Goal: Find contact information: Find contact information

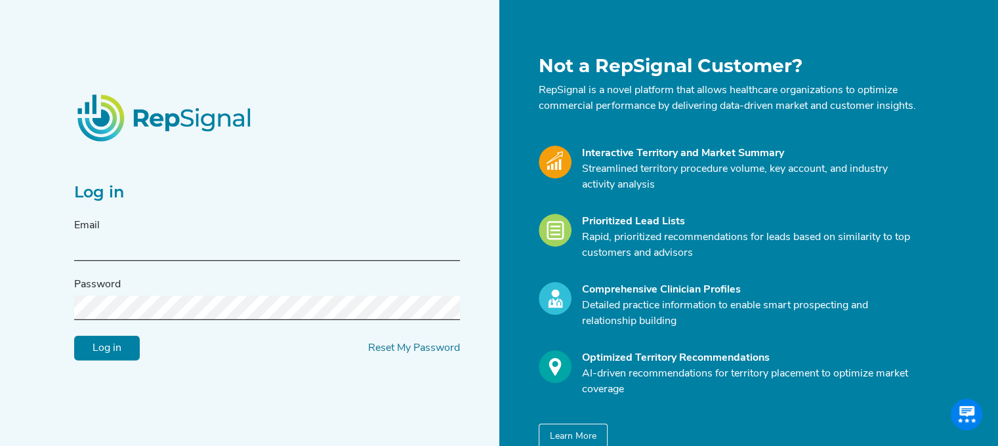
click at [171, 241] on div "Email" at bounding box center [267, 239] width 386 height 43
click at [159, 252] on input "text" at bounding box center [267, 249] width 386 height 24
type input "[EMAIL_ADDRESS][DOMAIN_NAME]"
click at [103, 361] on input "Log in" at bounding box center [107, 348] width 66 height 25
click at [74, 336] on input "Log in" at bounding box center [107, 348] width 66 height 25
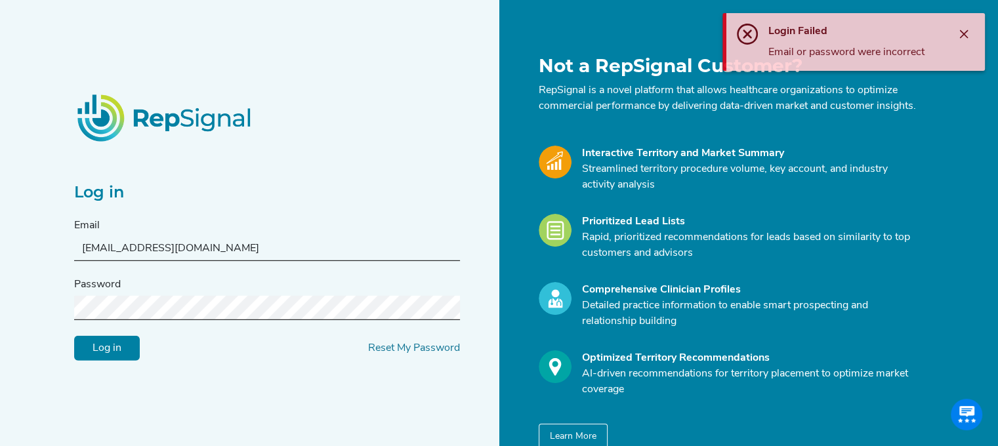
click at [131, 361] on input "Log in" at bounding box center [107, 348] width 66 height 25
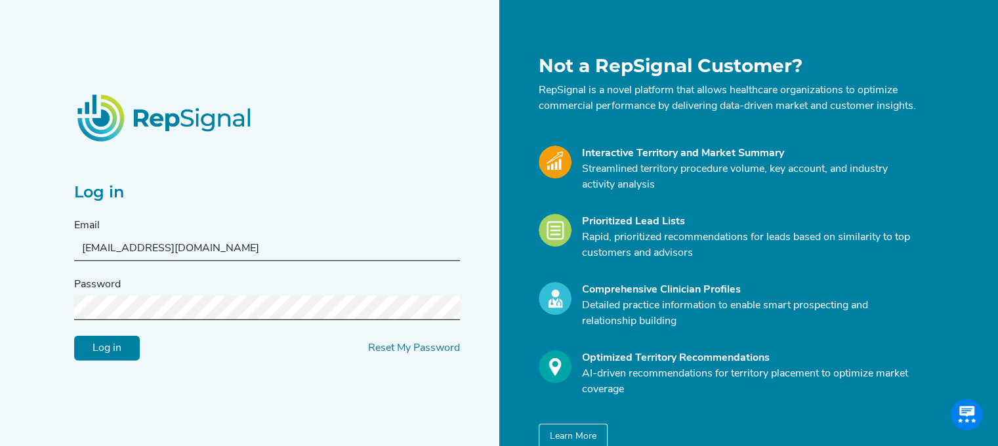
click at [54, 310] on div "Log in Email [EMAIL_ADDRESS][DOMAIN_NAME] Password Log in Reset My Password Not…" at bounding box center [499, 253] width 998 height 507
click at [74, 336] on input "Log in" at bounding box center [107, 348] width 66 height 25
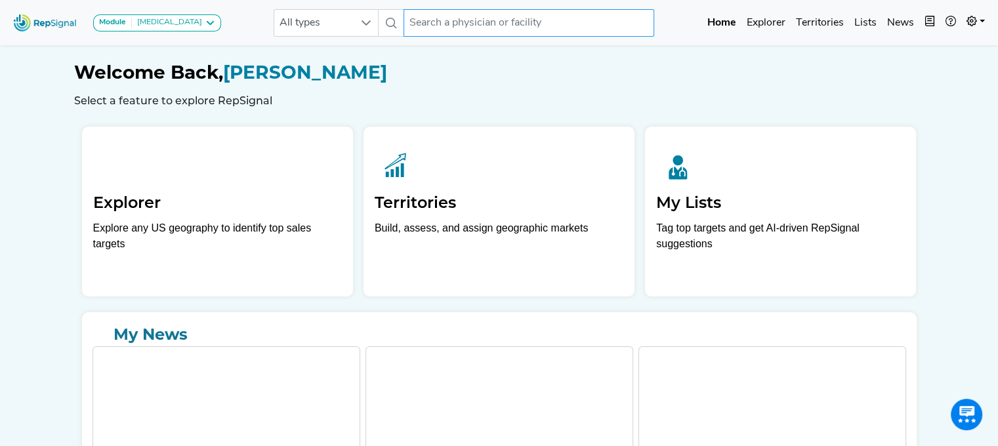
click at [472, 15] on input "text" at bounding box center [528, 23] width 251 height 28
click at [469, 24] on input "text" at bounding box center [528, 23] width 251 height 28
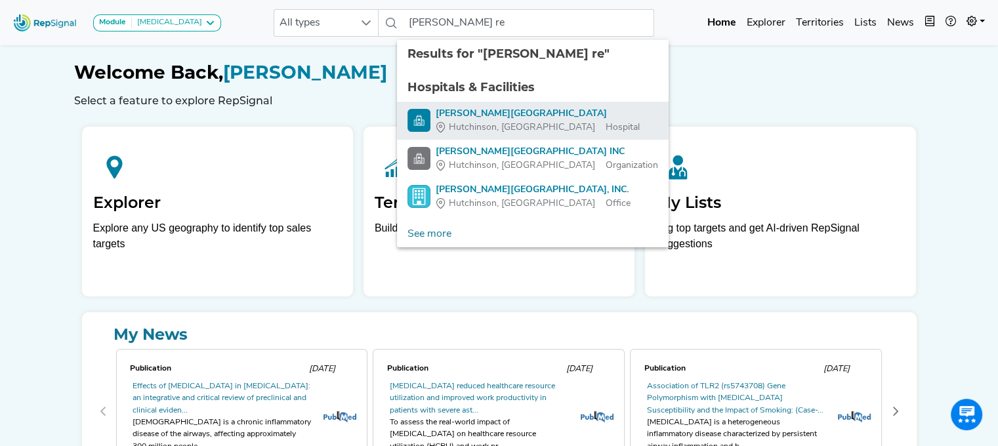
click at [472, 121] on span "Hutchinson, [GEOGRAPHIC_DATA]" at bounding box center [522, 128] width 146 height 14
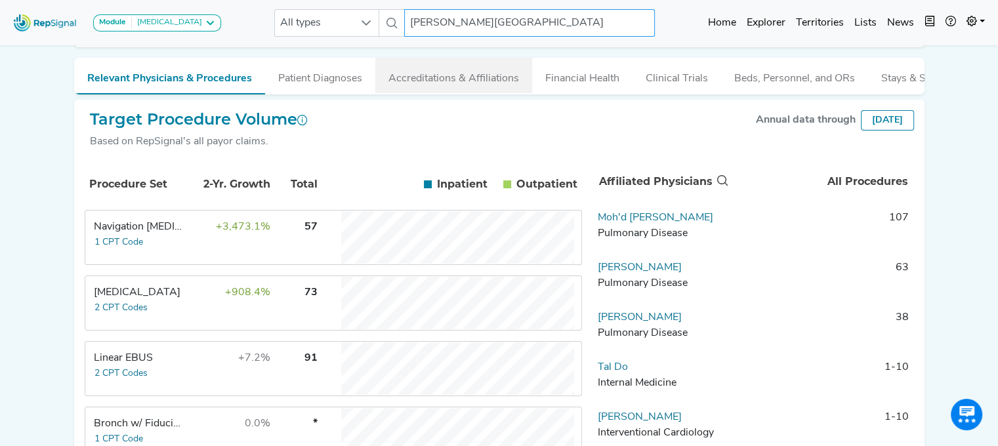
scroll to position [262, 0]
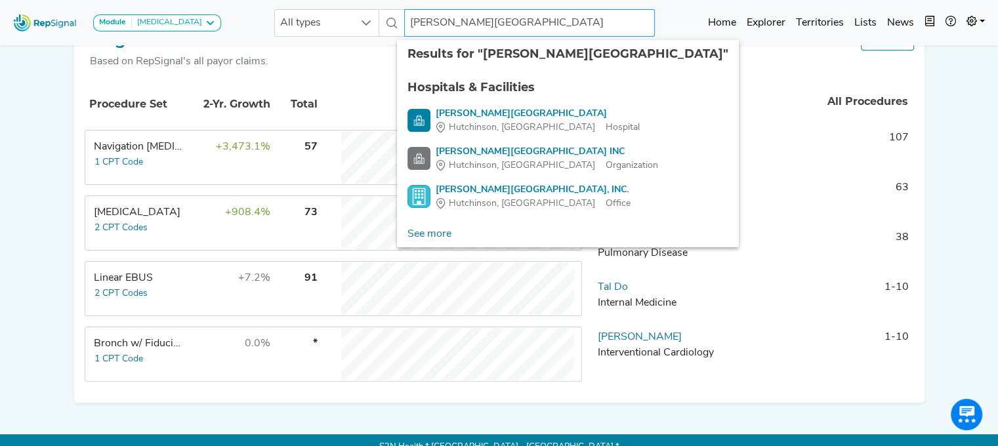
drag, startPoint x: 570, startPoint y: 22, endPoint x: 399, endPoint y: 9, distance: 171.7
click at [404, 9] on input "[PERSON_NAME][GEOGRAPHIC_DATA]" at bounding box center [529, 23] width 251 height 28
drag, startPoint x: 587, startPoint y: 19, endPoint x: 394, endPoint y: -1, distance: 194.5
click at [394, 0] on html "Module [MEDICAL_DATA] [MEDICAL_DATA] Disposable Bronchoscope SBRT SPE TTNA [MED…" at bounding box center [499, 99] width 998 height 723
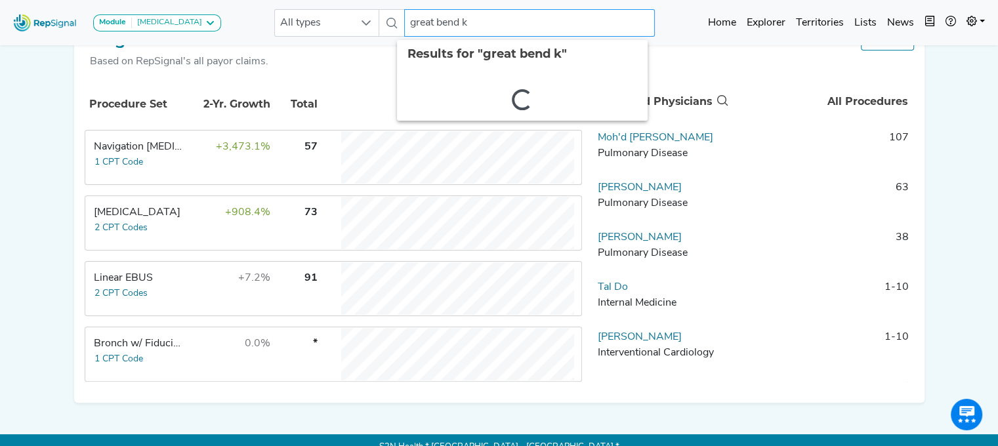
type input "great bend ks"
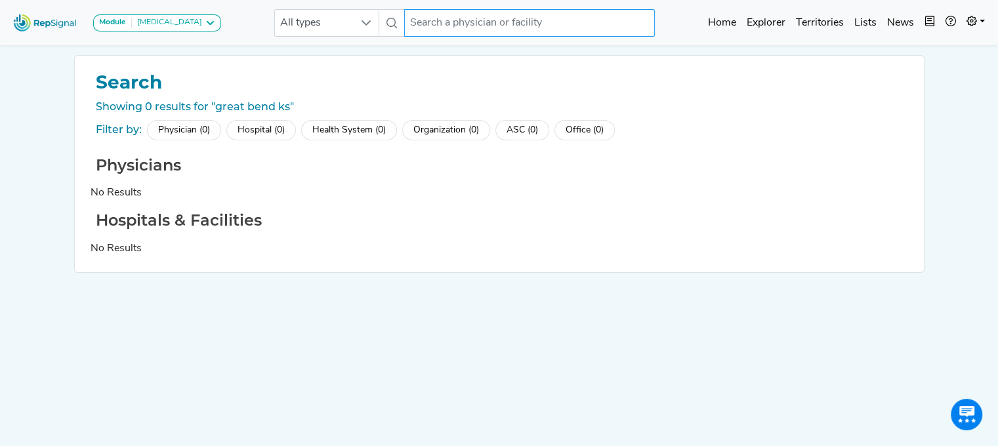
click at [526, 28] on input "text" at bounding box center [529, 23] width 251 height 28
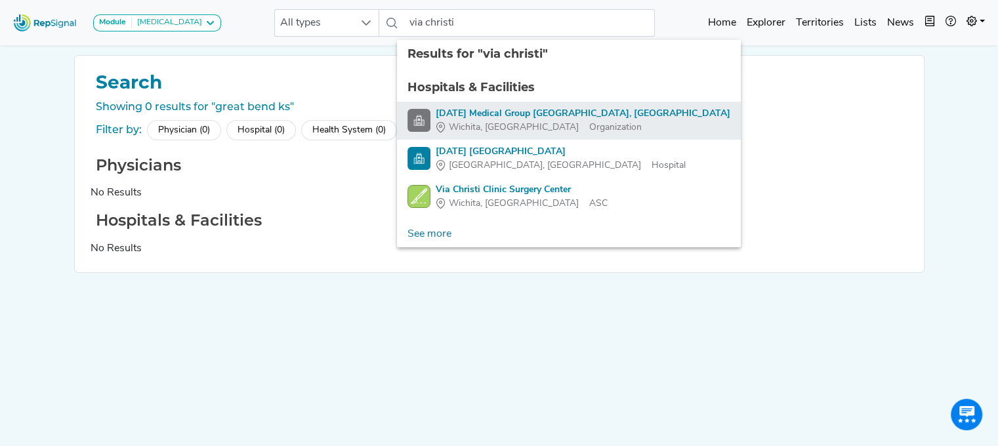
click at [504, 117] on div "[DATE] Medical Group [GEOGRAPHIC_DATA], [GEOGRAPHIC_DATA]" at bounding box center [583, 114] width 295 height 14
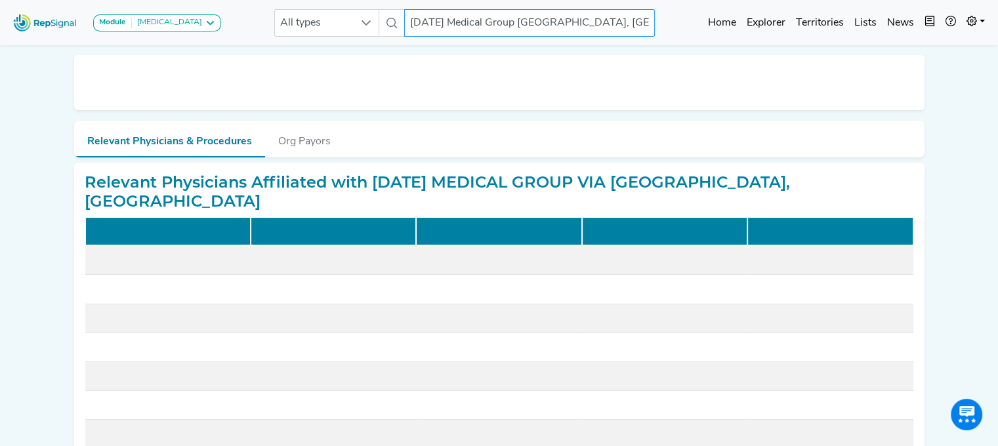
click at [598, 25] on input "[DATE] Medical Group [GEOGRAPHIC_DATA], [GEOGRAPHIC_DATA]" at bounding box center [529, 23] width 251 height 28
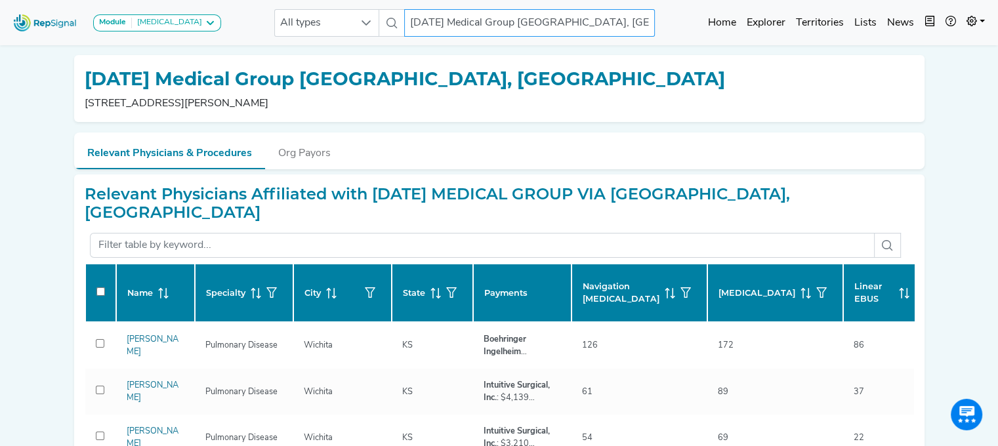
drag, startPoint x: 598, startPoint y: 25, endPoint x: 394, endPoint y: 1, distance: 205.4
click at [394, 1] on nav "Module [MEDICAL_DATA] [MEDICAL_DATA] Disposable Bronchoscope SBRT SPE TTNA [MED…" at bounding box center [499, 22] width 998 height 45
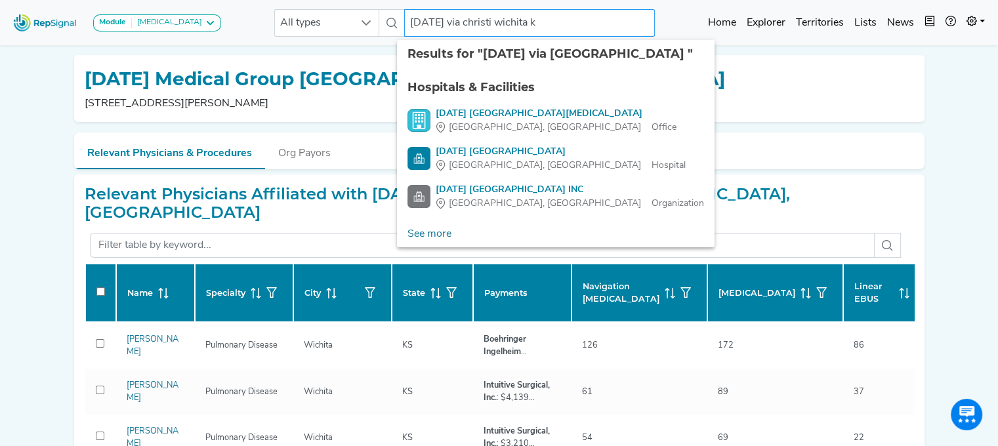
type input "[DATE] via christi wichita [GEOGRAPHIC_DATA]"
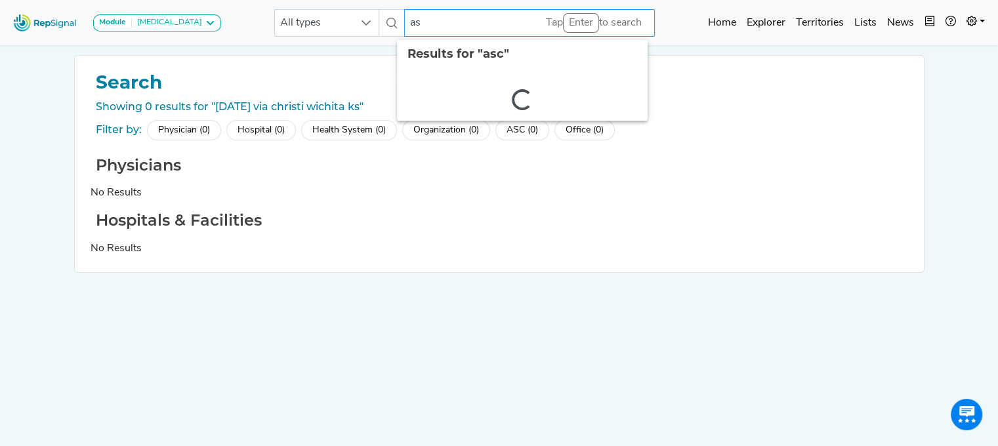
type input "a"
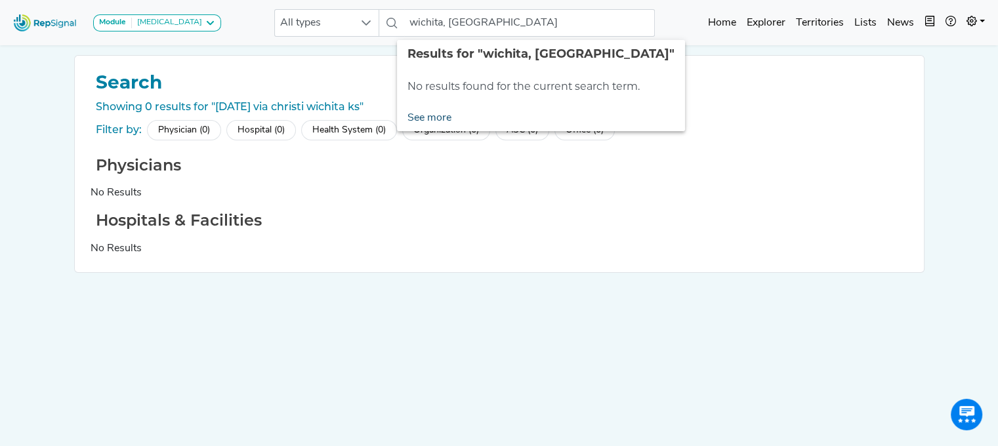
click at [425, 115] on link "See more" at bounding box center [429, 118] width 65 height 26
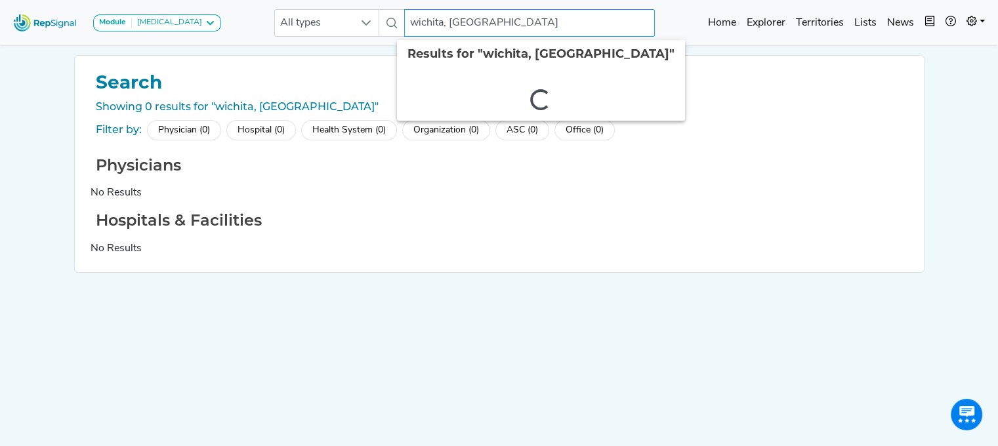
drag, startPoint x: 483, startPoint y: 26, endPoint x: 388, endPoint y: 16, distance: 95.1
click at [388, 16] on div "All types wichita, [GEOGRAPHIC_DATA] 2 results are available" at bounding box center [464, 23] width 381 height 28
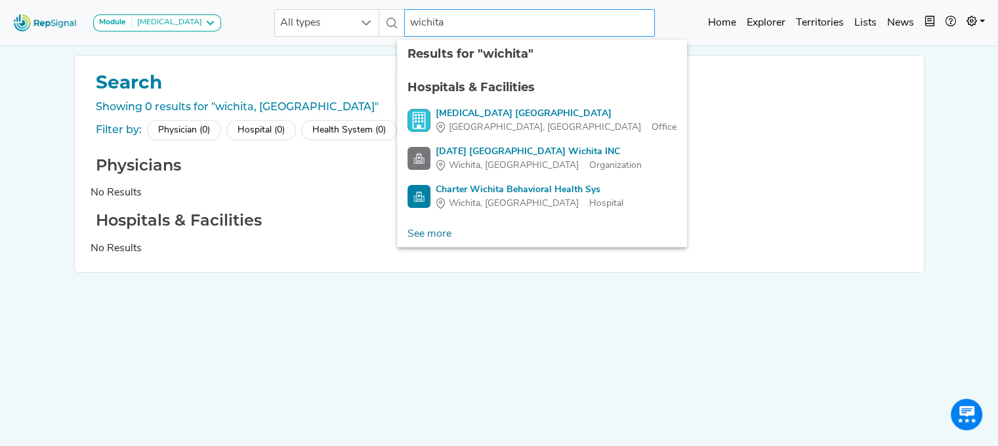
drag, startPoint x: 451, startPoint y: 15, endPoint x: 375, endPoint y: 26, distance: 76.8
click at [375, 26] on div "All types wichita 4 results are available" at bounding box center [464, 23] width 381 height 28
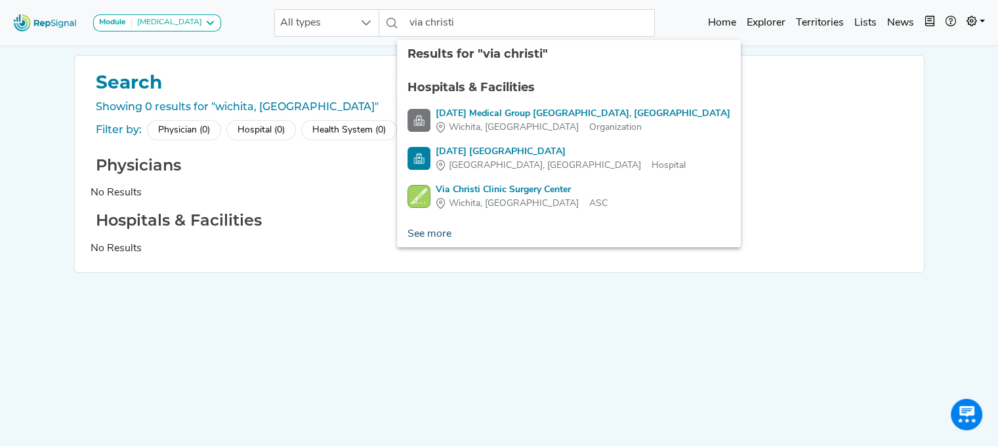
click at [417, 239] on link "See more" at bounding box center [429, 234] width 65 height 26
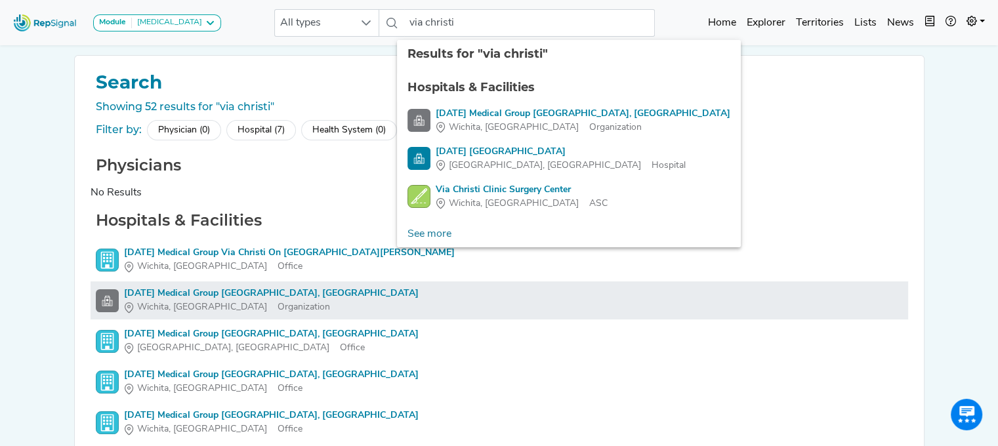
scroll to position [66, 0]
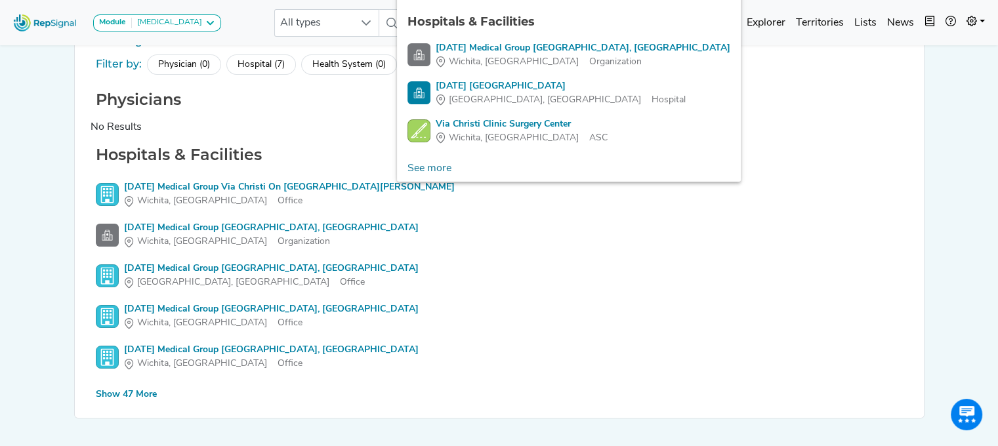
click at [350, 42] on nav "Module [MEDICAL_DATA] [MEDICAL_DATA] Disposable Bronchoscope SBRT SPE TTNA [MED…" at bounding box center [499, 22] width 998 height 45
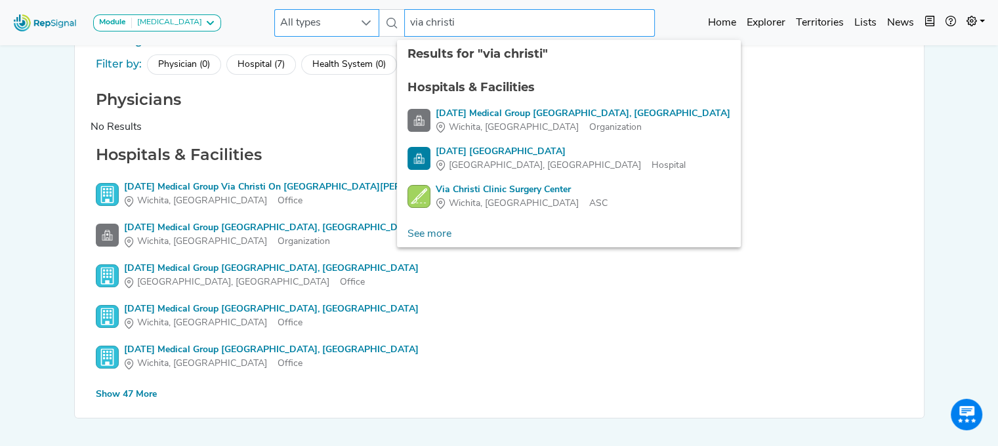
drag, startPoint x: 470, startPoint y: 24, endPoint x: 293, endPoint y: 22, distance: 177.1
click at [293, 22] on div "All types via [DEMOGRAPHIC_DATA] 4 results are available" at bounding box center [464, 23] width 381 height 28
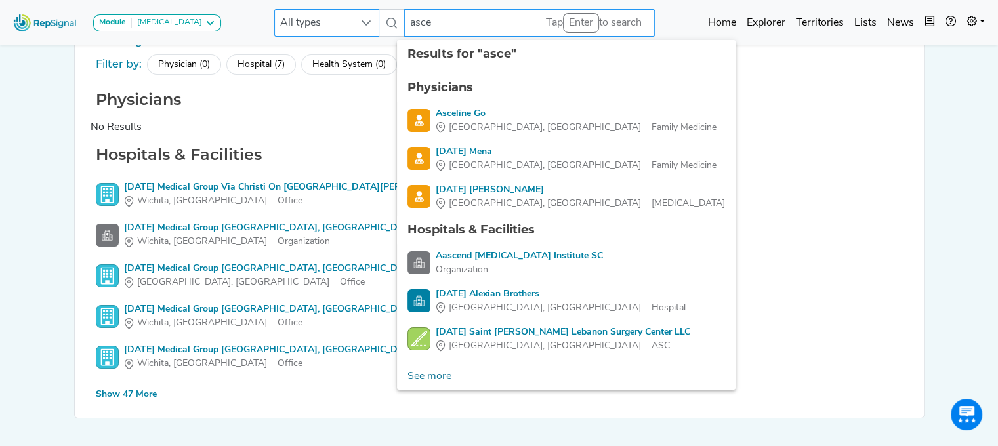
drag, startPoint x: 430, startPoint y: 23, endPoint x: 348, endPoint y: 31, distance: 81.7
click at [348, 31] on div "All types asce 8 results are available" at bounding box center [464, 23] width 381 height 28
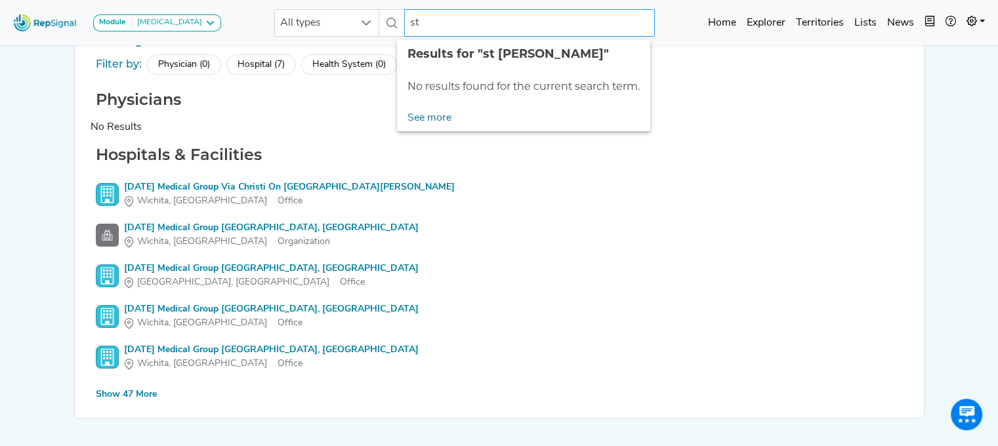
type input "s"
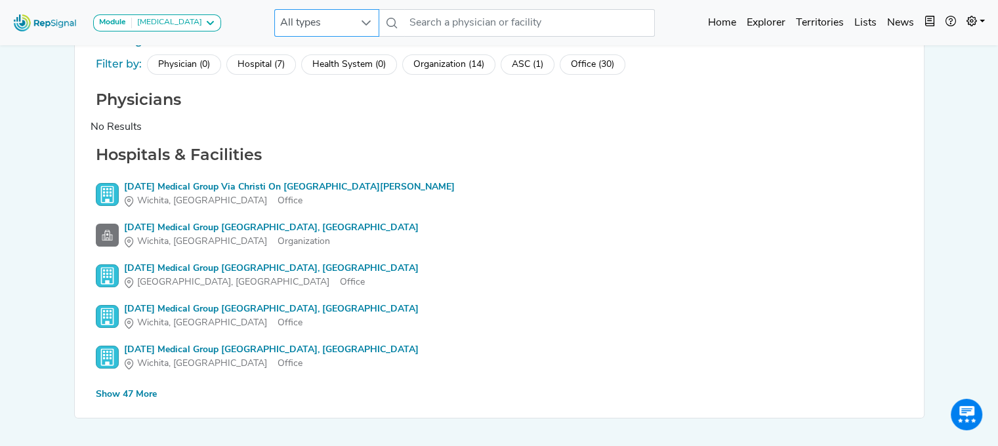
click at [361, 24] on icon at bounding box center [365, 22] width 9 height 5
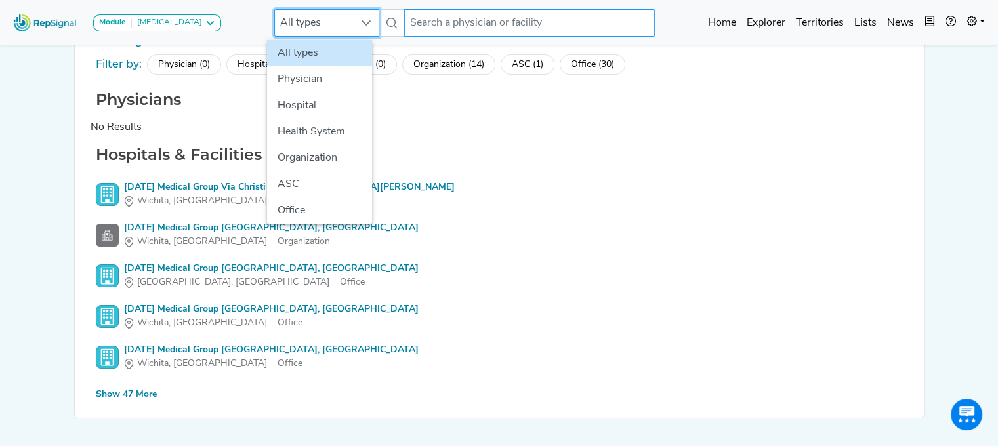
click at [506, 15] on input "text" at bounding box center [529, 23] width 251 height 28
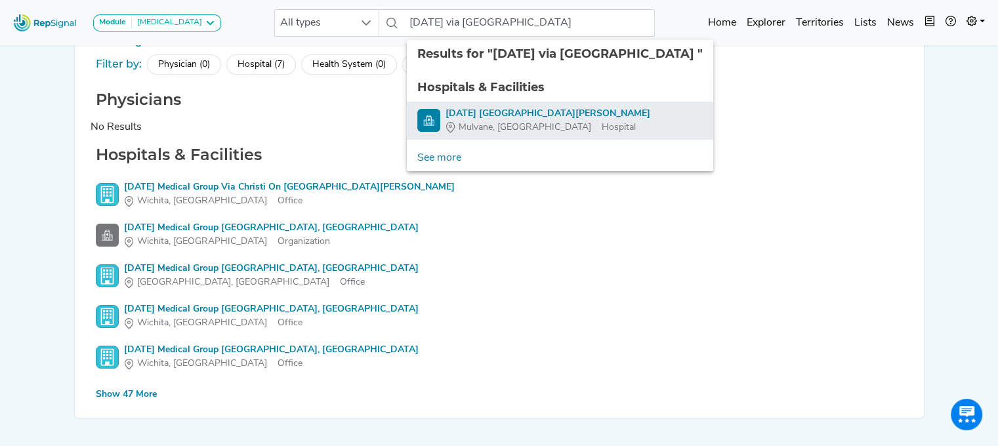
click at [505, 110] on div "[DATE] [GEOGRAPHIC_DATA][PERSON_NAME]" at bounding box center [547, 114] width 205 height 14
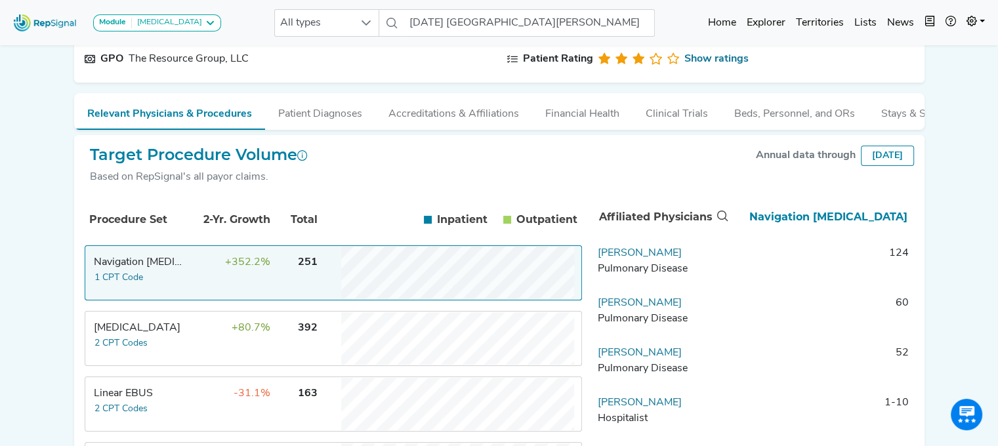
scroll to position [0, 10]
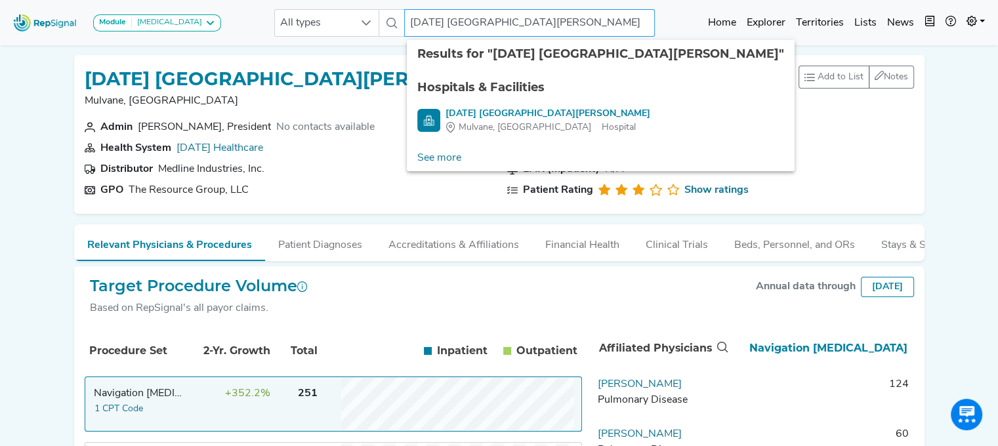
drag, startPoint x: 572, startPoint y: 25, endPoint x: 375, endPoint y: 12, distance: 197.9
click at [375, 12] on div "All types [DATE] Via Christi St. [PERSON_NAME] 2 results are available" at bounding box center [464, 23] width 381 height 28
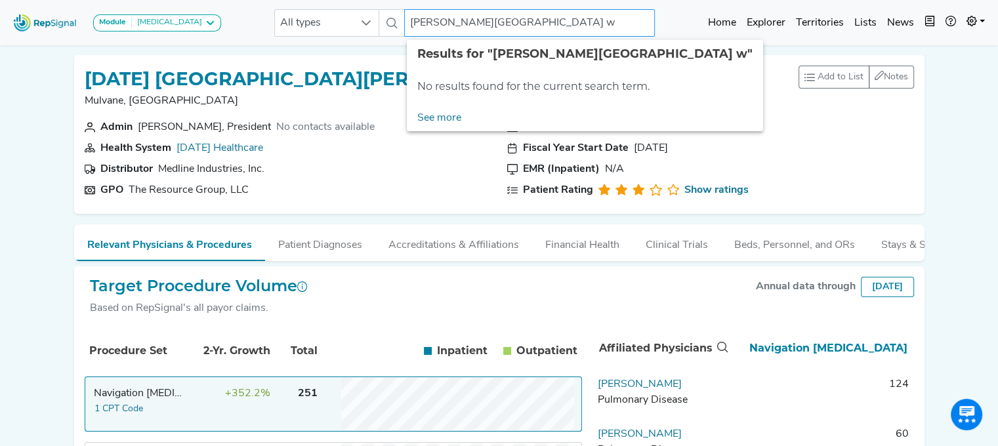
drag, startPoint x: 542, startPoint y: 23, endPoint x: 470, endPoint y: 31, distance: 72.7
click at [470, 31] on input "[PERSON_NAME][GEOGRAPHIC_DATA] w" at bounding box center [529, 23] width 251 height 28
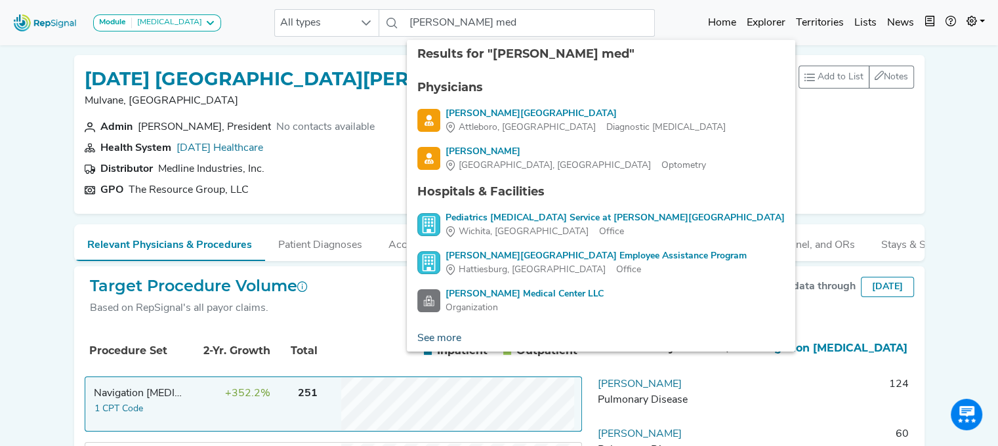
click at [456, 331] on link "See more" at bounding box center [439, 338] width 65 height 26
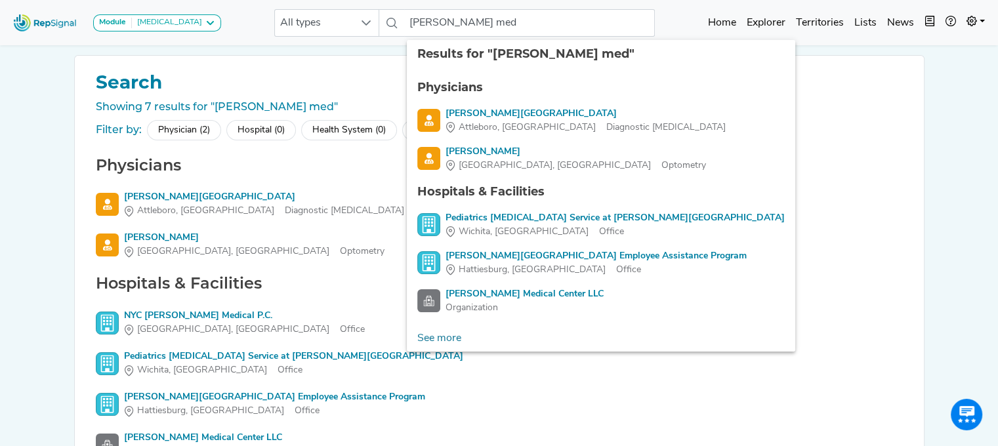
click at [22, 247] on div "Module [MEDICAL_DATA] [MEDICAL_DATA] Disposable Bronchoscope SBRT SPE TTNA [MED…" at bounding box center [499, 294] width 998 height 589
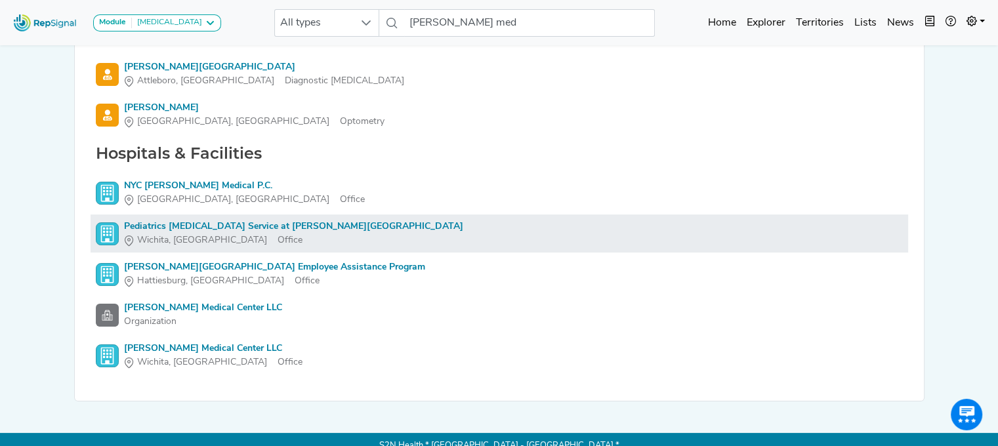
scroll to position [131, 10]
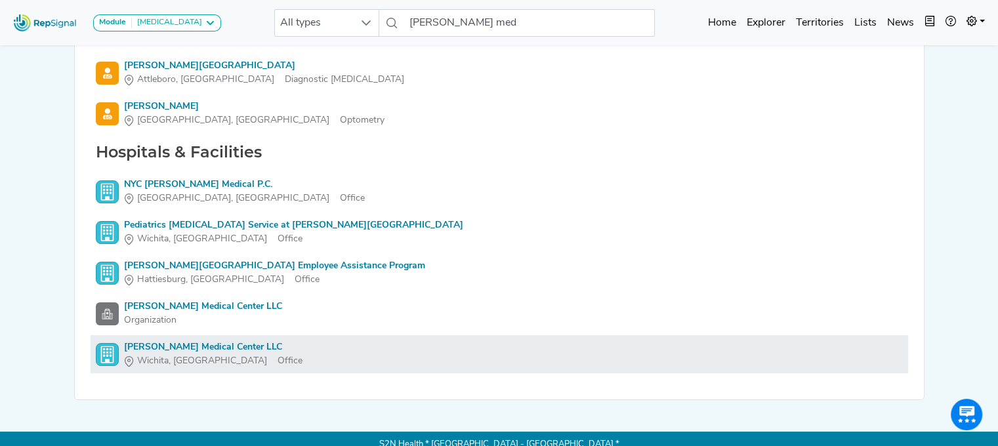
click at [204, 348] on div "[PERSON_NAME] Medical Center LLC" at bounding box center [213, 347] width 178 height 14
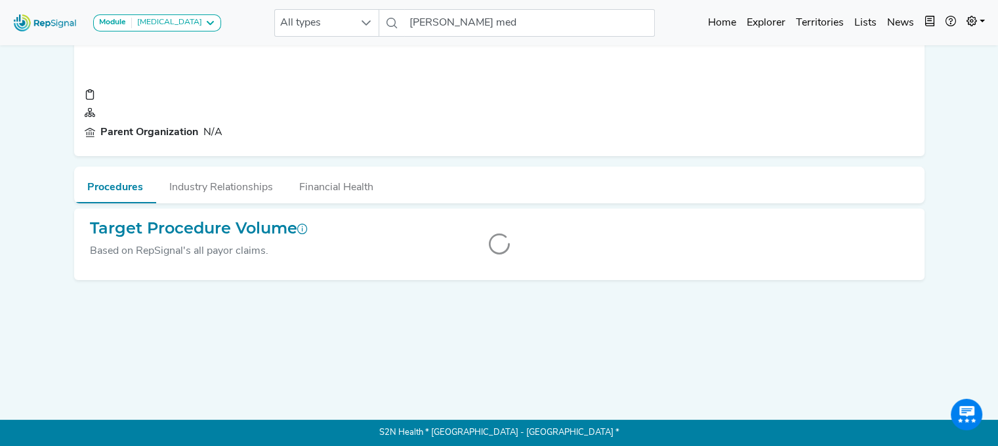
scroll to position [0, 10]
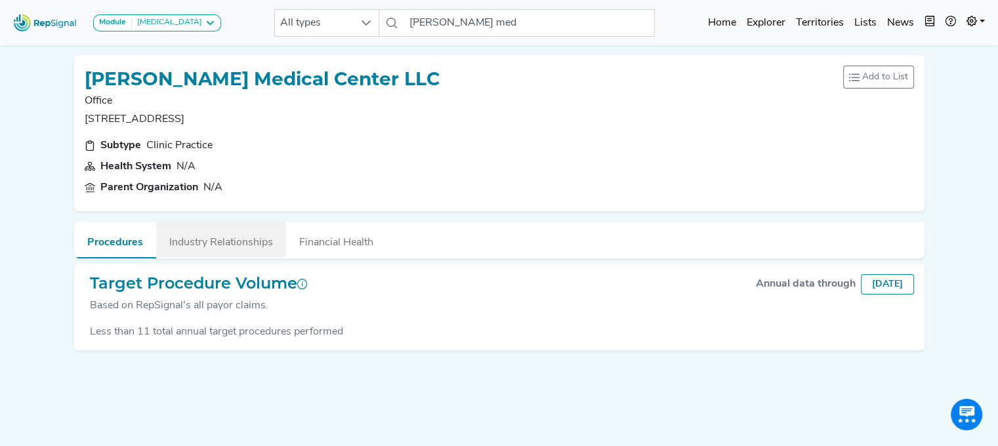
click at [184, 236] on button "Industry Relationships" at bounding box center [221, 239] width 130 height 35
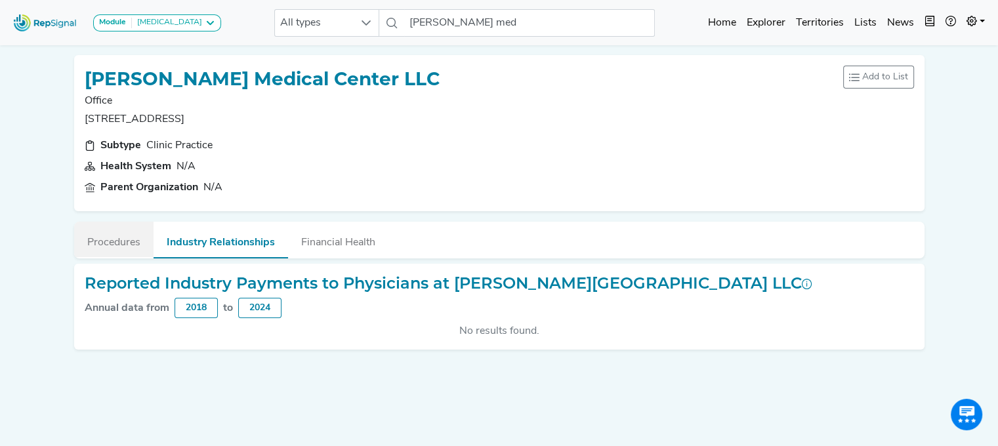
click at [109, 244] on button "Procedures" at bounding box center [113, 239] width 79 height 35
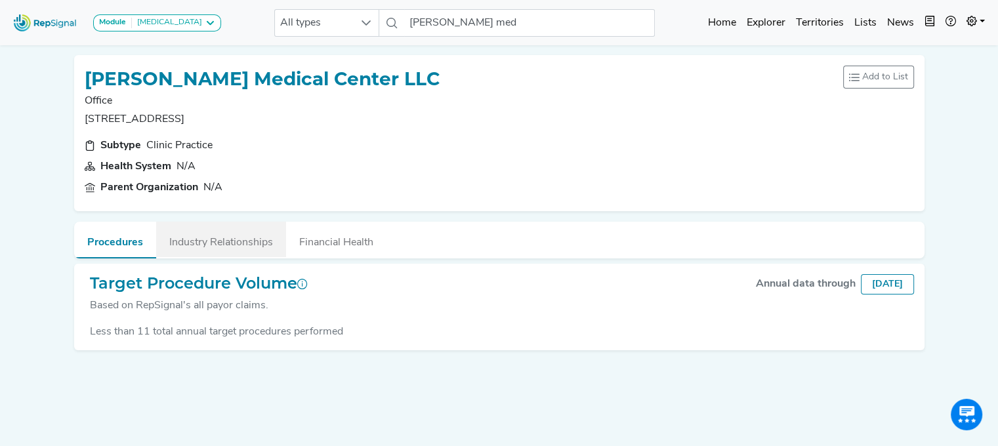
click at [211, 236] on button "Industry Relationships" at bounding box center [221, 239] width 130 height 35
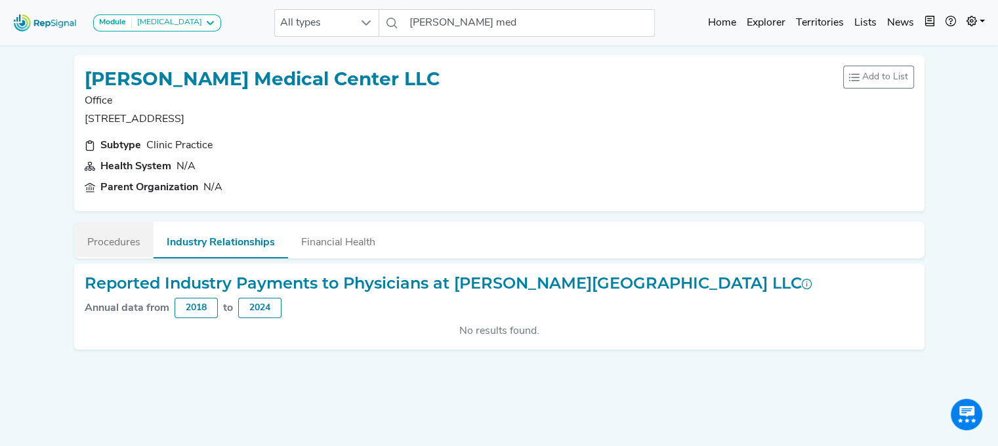
click at [103, 233] on button "Procedures" at bounding box center [113, 239] width 79 height 35
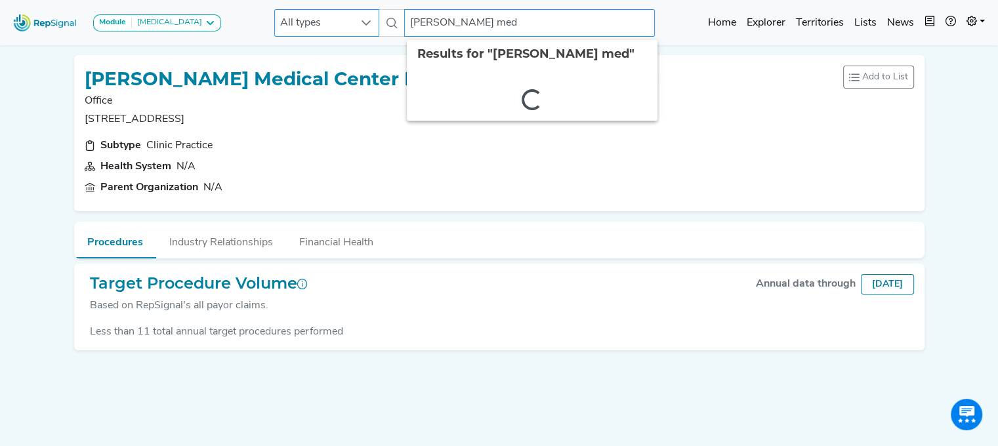
drag, startPoint x: 472, startPoint y: 28, endPoint x: 337, endPoint y: 23, distance: 134.6
click at [337, 23] on div "All types [PERSON_NAME] med 2 results are available" at bounding box center [464, 23] width 381 height 28
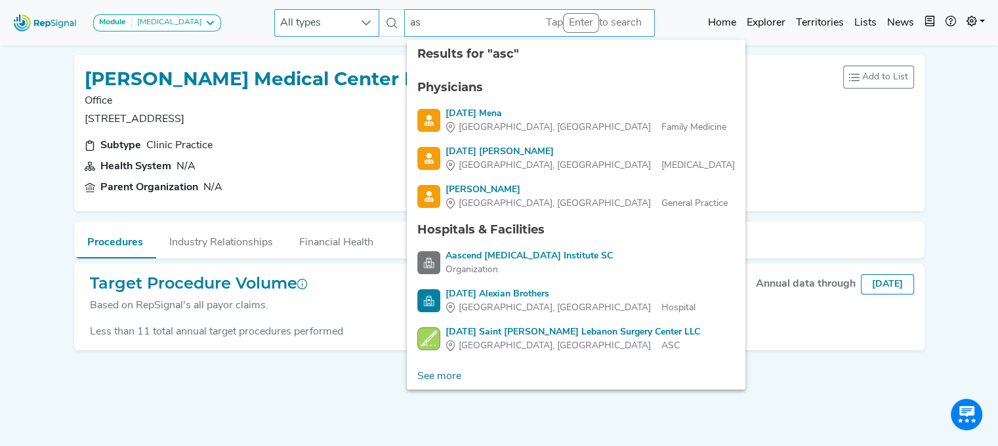
type input "a"
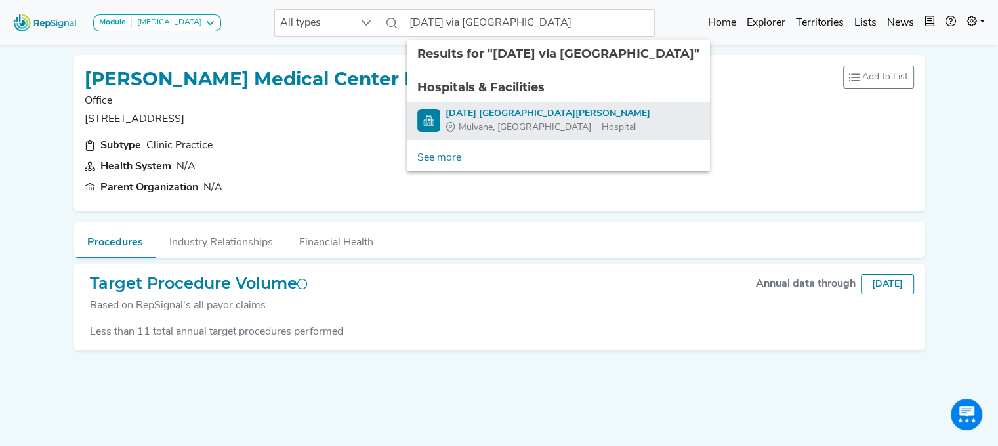
click at [446, 121] on div "Mulvane, [GEOGRAPHIC_DATA]" at bounding box center [523, 128] width 156 height 14
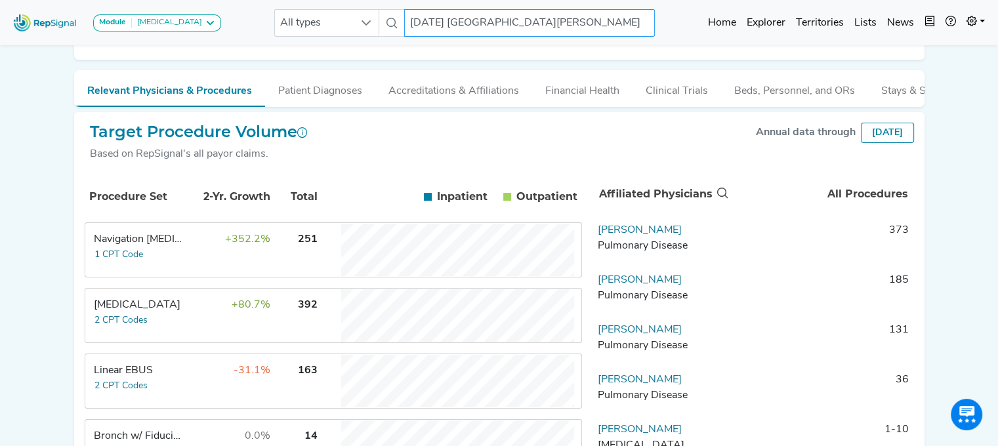
scroll to position [197, 10]
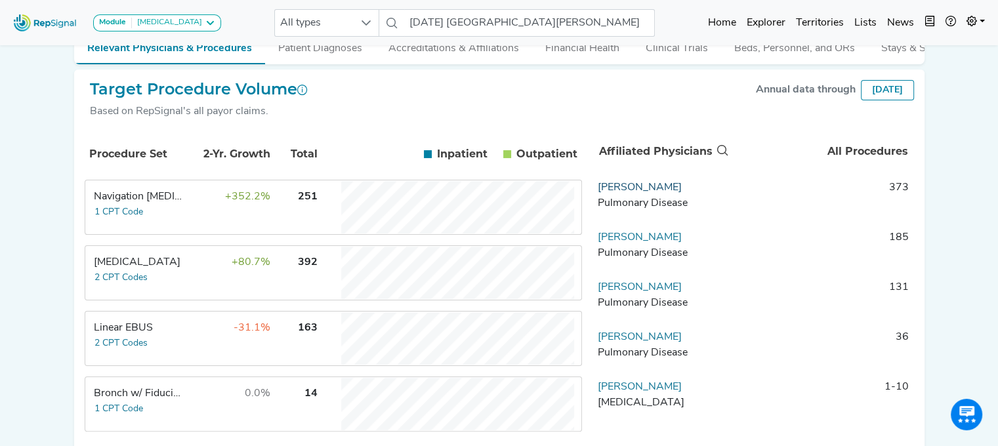
click at [665, 193] on link "[PERSON_NAME]" at bounding box center [640, 187] width 84 height 10
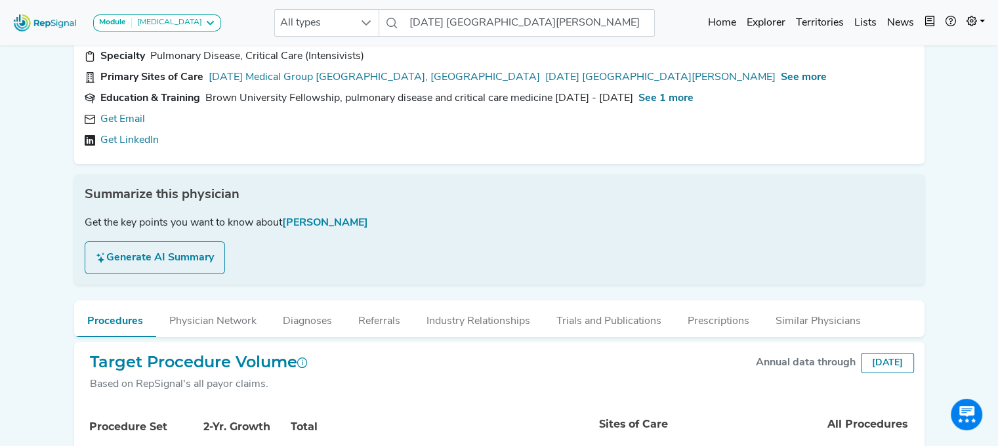
scroll to position [66, 10]
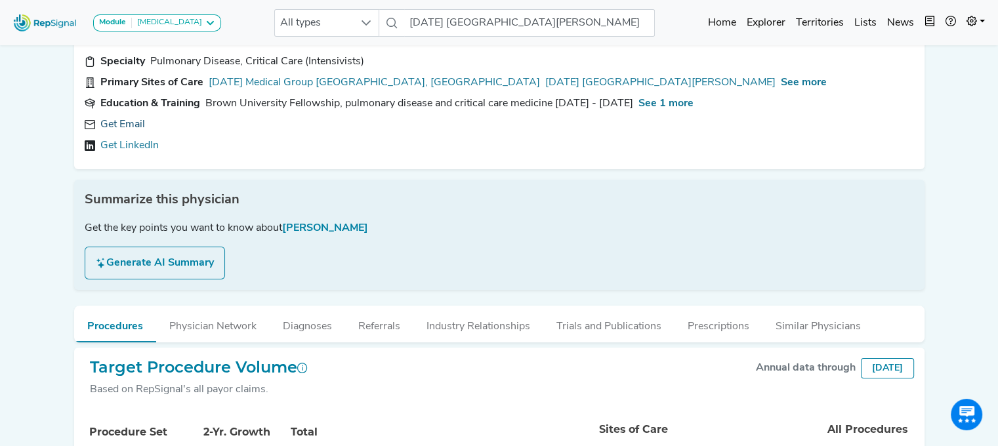
click at [115, 120] on link "Get Email" at bounding box center [122, 125] width 45 height 16
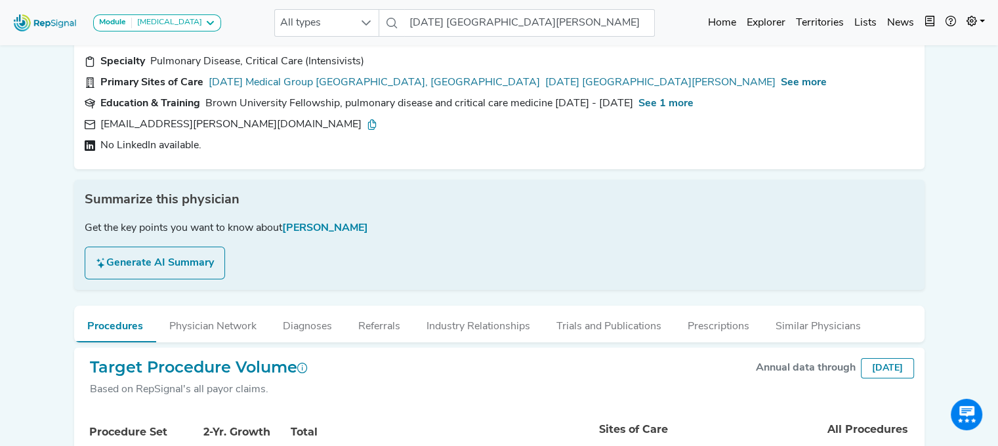
scroll to position [0, 10]
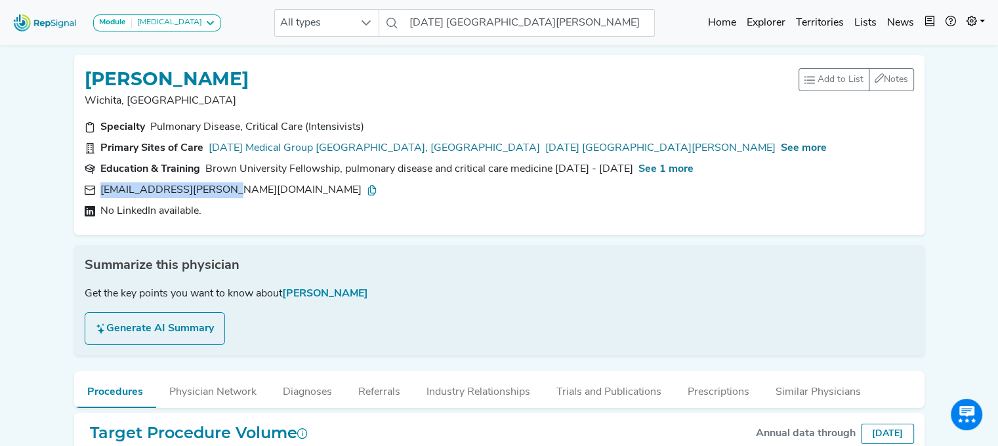
drag, startPoint x: 91, startPoint y: 188, endPoint x: 215, endPoint y: 193, distance: 124.7
click at [215, 193] on div "[EMAIL_ADDRESS][PERSON_NAME][DOMAIN_NAME]" at bounding box center [238, 190] width 277 height 16
copy div "[EMAIL_ADDRESS][PERSON_NAME][DOMAIN_NAME]"
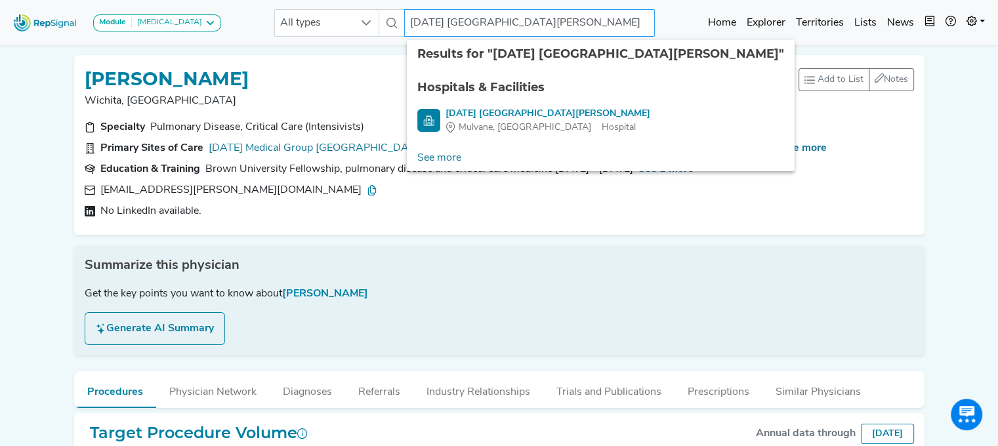
drag, startPoint x: 564, startPoint y: 24, endPoint x: 376, endPoint y: -1, distance: 189.3
click at [376, 0] on html "Module [MEDICAL_DATA] [MEDICAL_DATA] Disposable Bronchoscope SBRT SPE TTNA [MED…" at bounding box center [499, 440] width 998 height 880
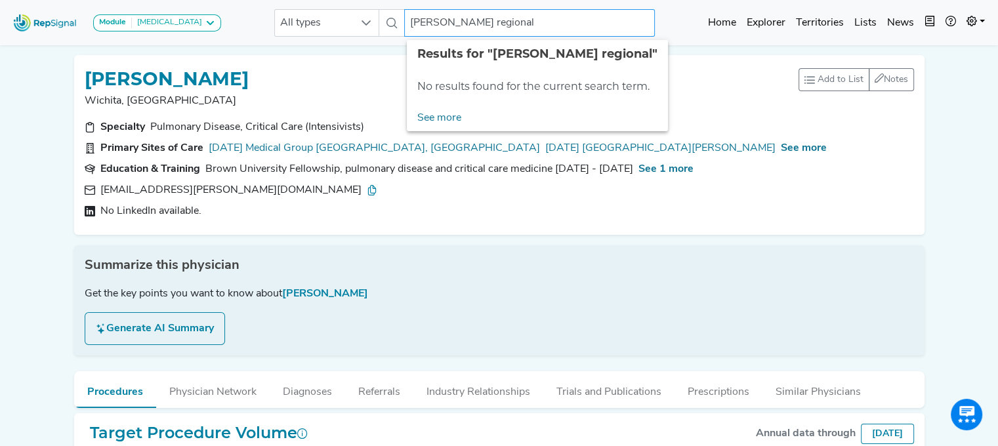
drag, startPoint x: 491, startPoint y: 24, endPoint x: 361, endPoint y: 5, distance: 131.4
click at [361, 5] on div "Module [MEDICAL_DATA] [MEDICAL_DATA] Disposable Bronchoscope SBRT SPE TTNA [MED…" at bounding box center [499, 22] width 998 height 35
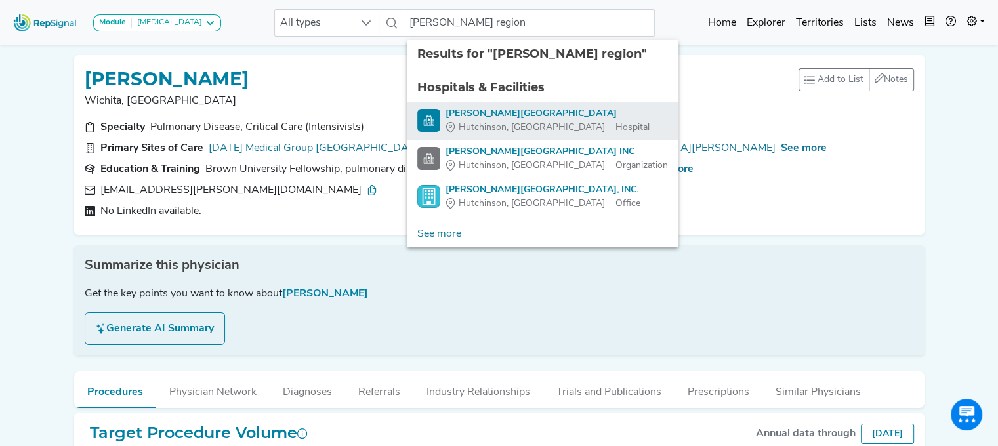
click at [508, 112] on div "[PERSON_NAME][GEOGRAPHIC_DATA]" at bounding box center [547, 114] width 204 height 14
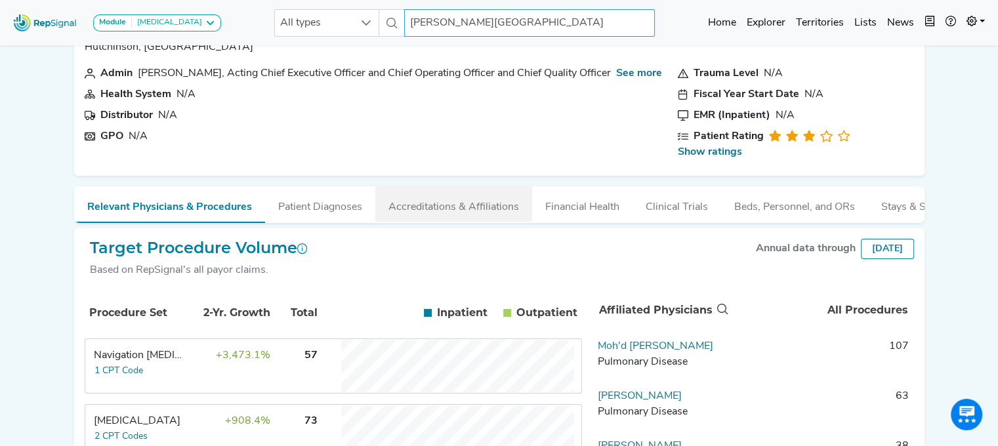
scroll to position [131, 10]
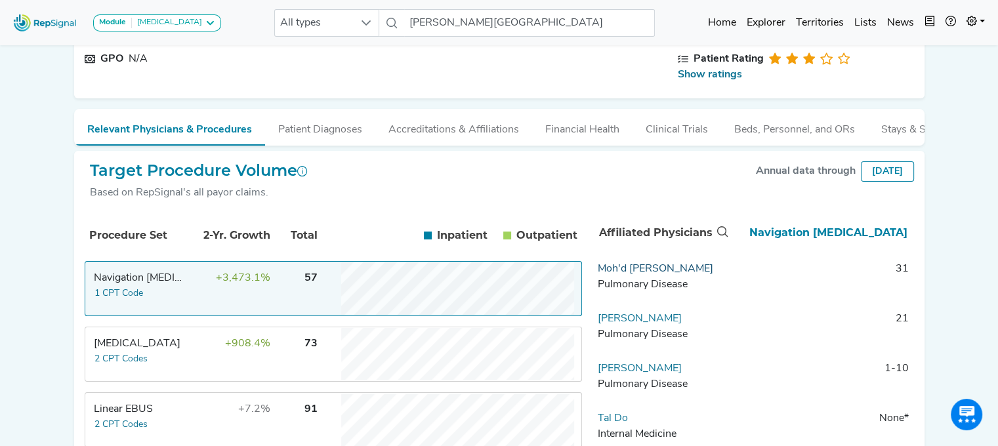
click at [630, 273] on link "Moh'd [PERSON_NAME]" at bounding box center [655, 269] width 115 height 10
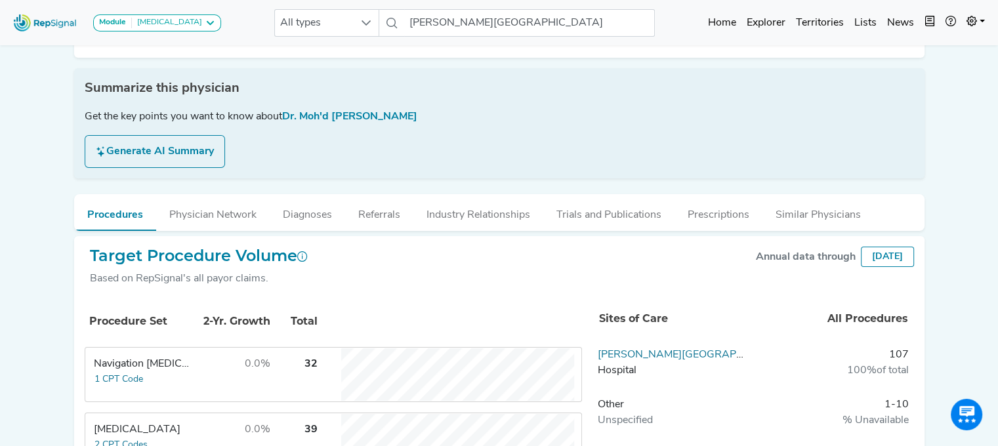
scroll to position [0, 10]
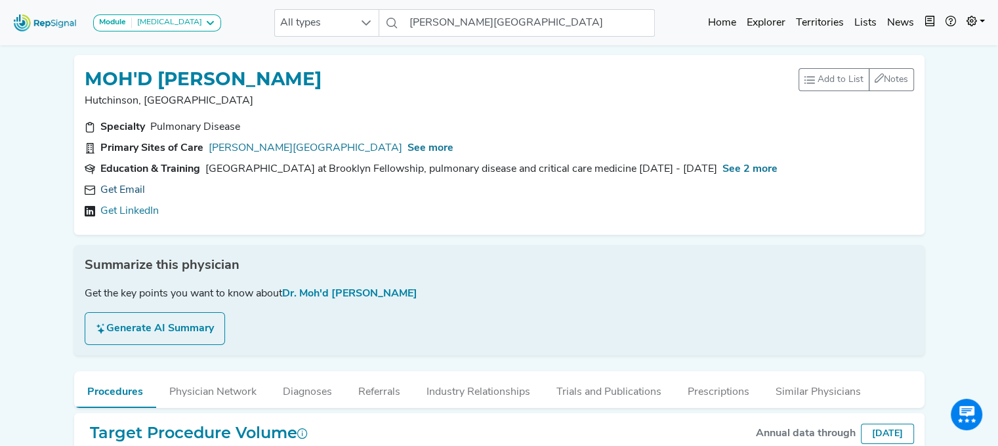
click at [120, 188] on link "Get Email" at bounding box center [122, 190] width 45 height 16
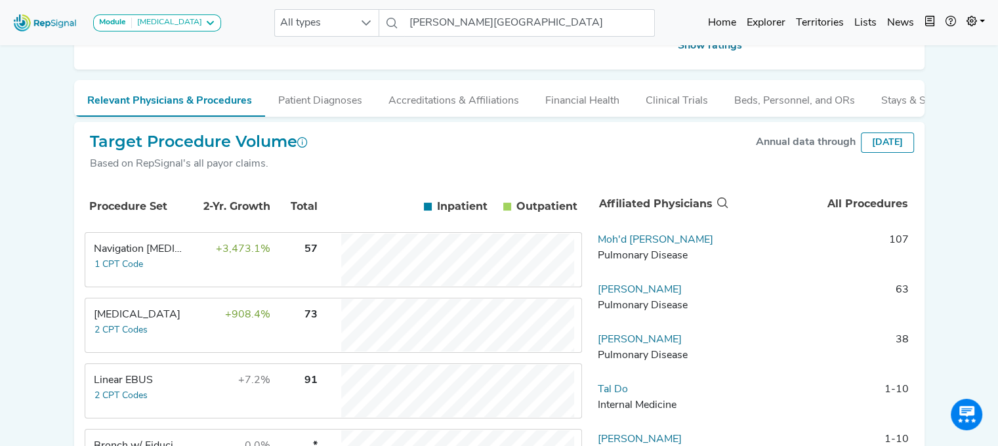
scroll to position [197, 10]
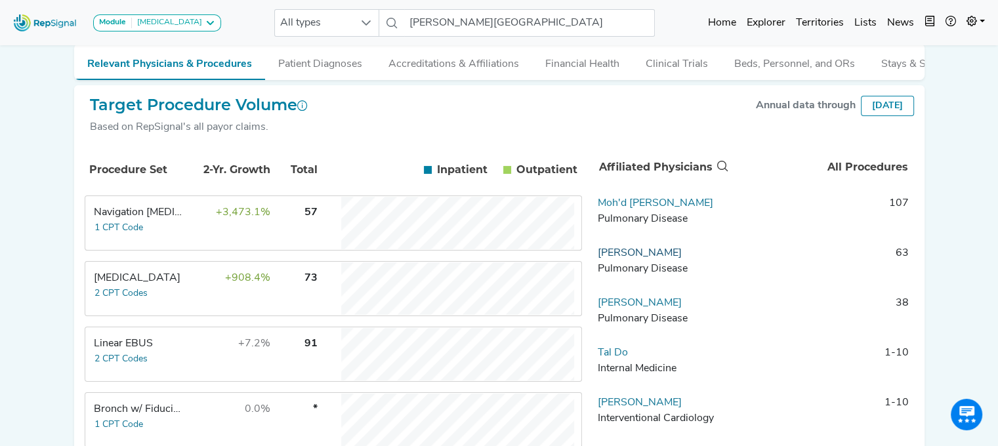
click at [636, 258] on link "[PERSON_NAME]" at bounding box center [640, 253] width 84 height 10
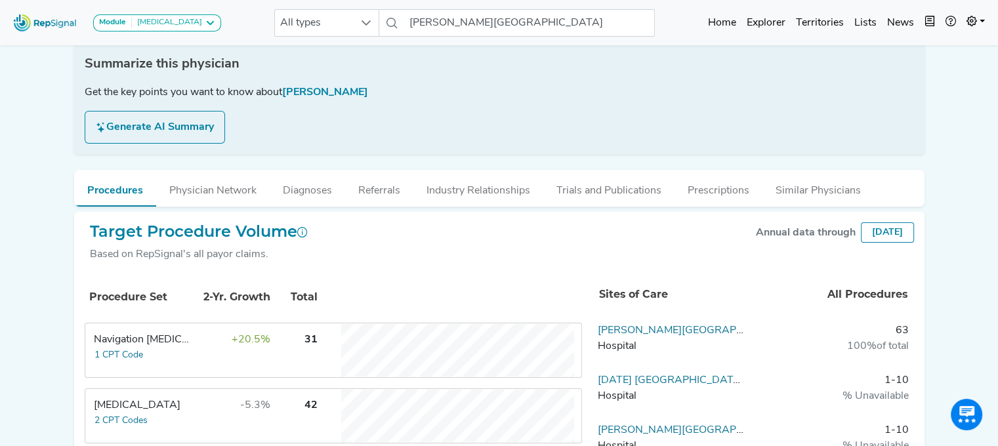
scroll to position [0, 10]
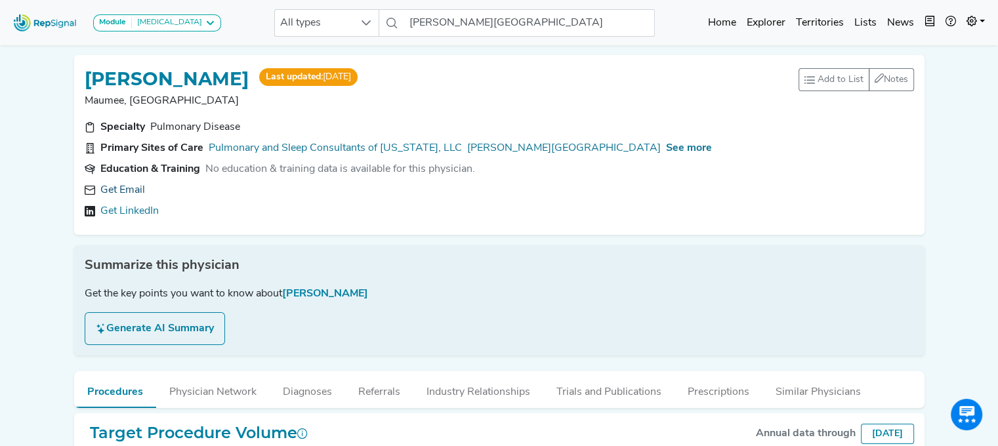
click at [127, 186] on link "Get Email" at bounding box center [122, 190] width 45 height 16
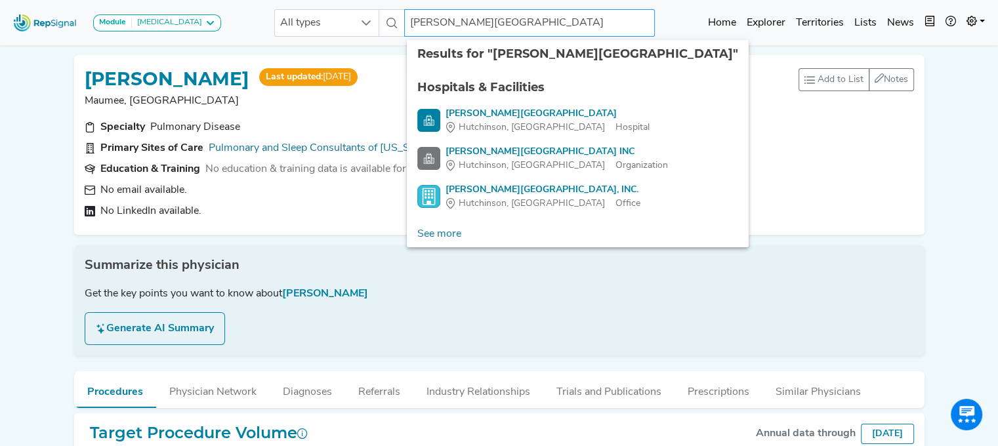
drag, startPoint x: 492, startPoint y: 13, endPoint x: 373, endPoint y: 0, distance: 119.5
click at [373, 0] on nav "Module [MEDICAL_DATA] [MEDICAL_DATA] Disposable Bronchoscope SBRT SPE TTNA [MED…" at bounding box center [499, 22] width 998 height 45
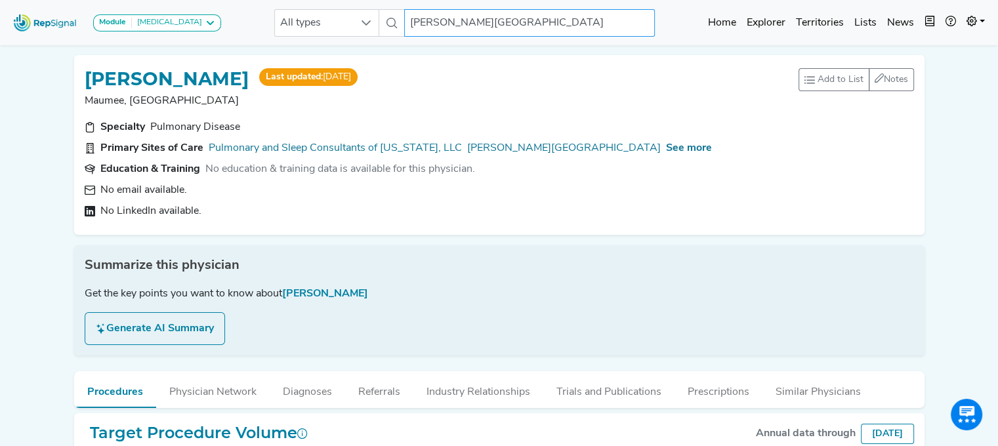
type input "r"
type input "k"
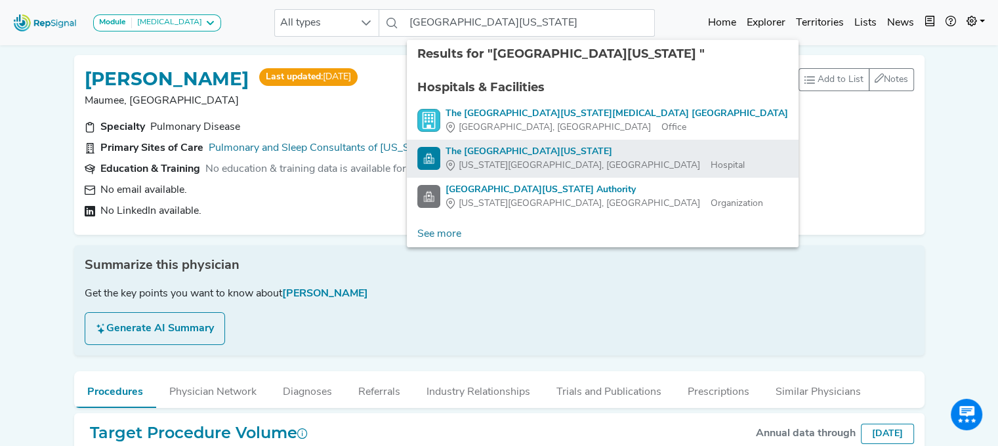
click at [505, 149] on div "The [GEOGRAPHIC_DATA][US_STATE]" at bounding box center [594, 152] width 299 height 14
type input "The [GEOGRAPHIC_DATA][US_STATE]"
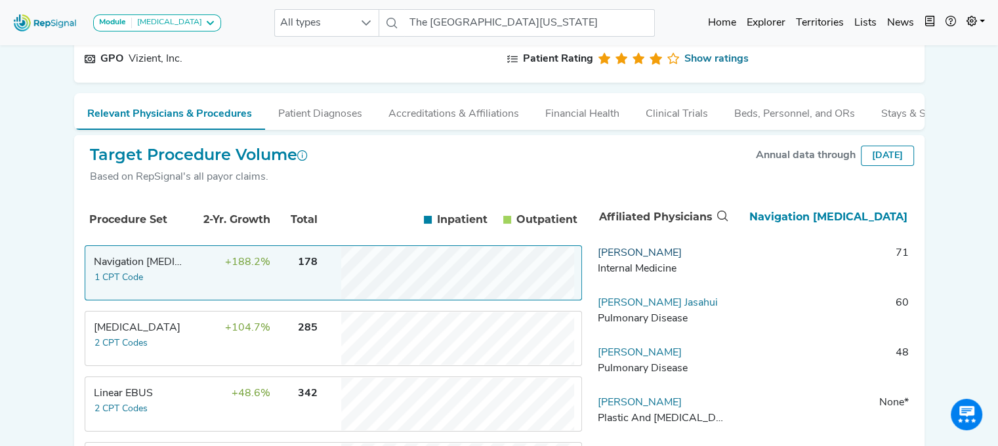
click at [610, 258] on link "[PERSON_NAME]" at bounding box center [640, 253] width 84 height 10
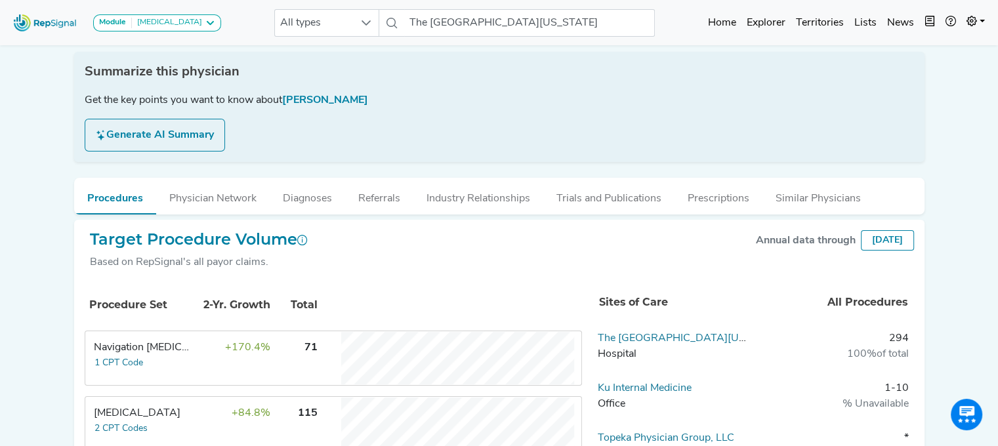
scroll to position [0, 10]
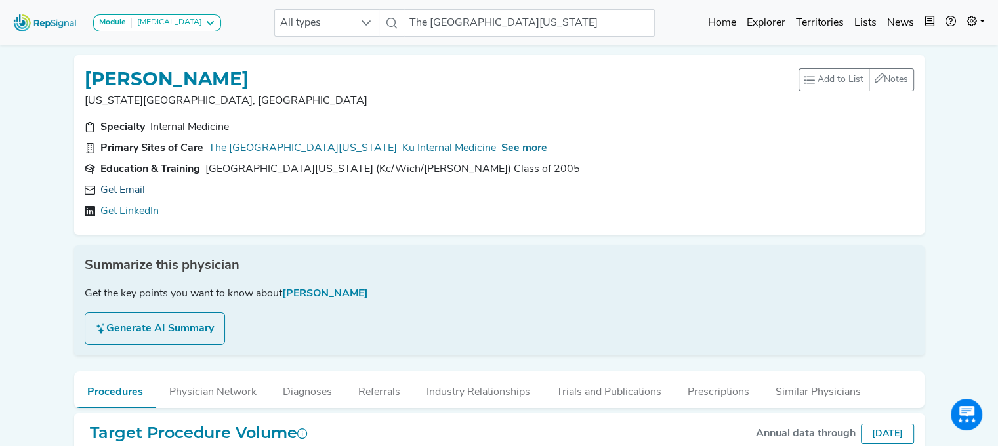
click at [116, 188] on link "Get Email" at bounding box center [122, 190] width 45 height 16
